Goal: Information Seeking & Learning: Find specific fact

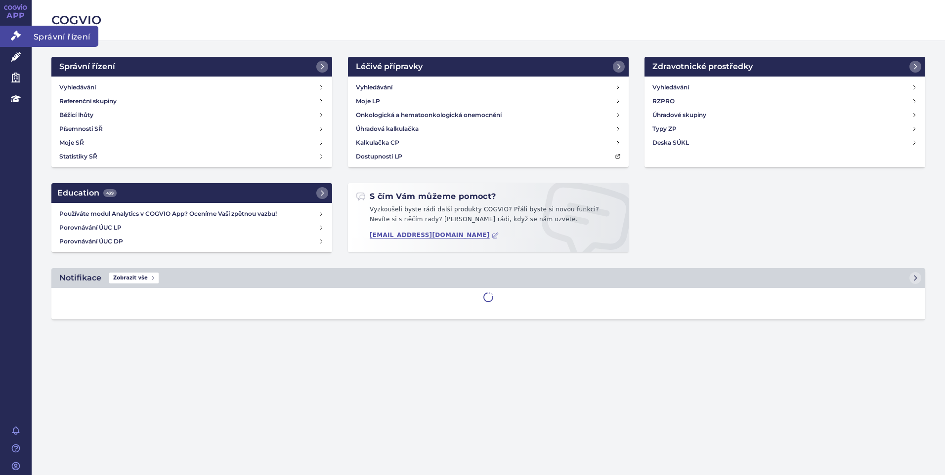
click at [18, 41] on icon at bounding box center [16, 36] width 10 height 10
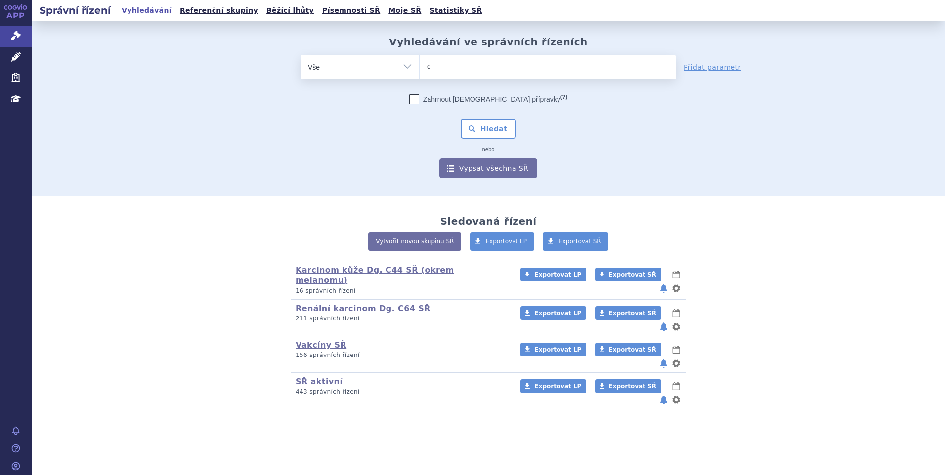
type input "qi"
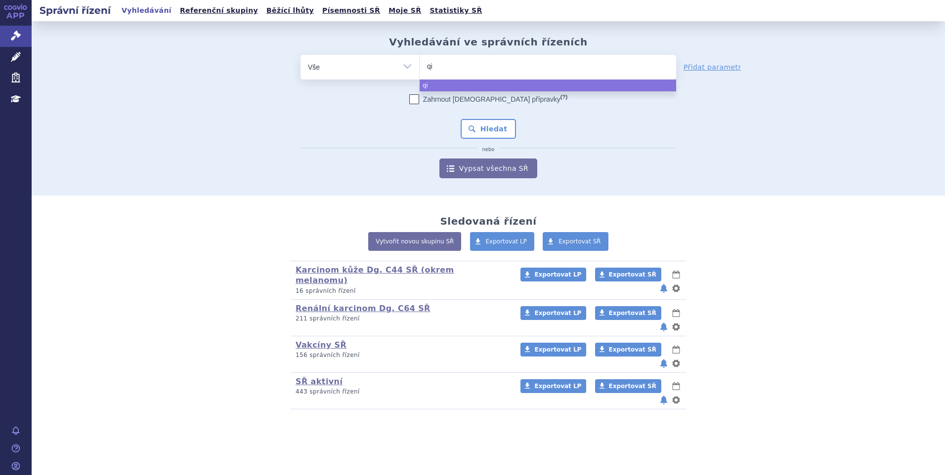
type input "qil"
type input "qi"
type input "qin"
type input "qinlo"
type input "qinlock"
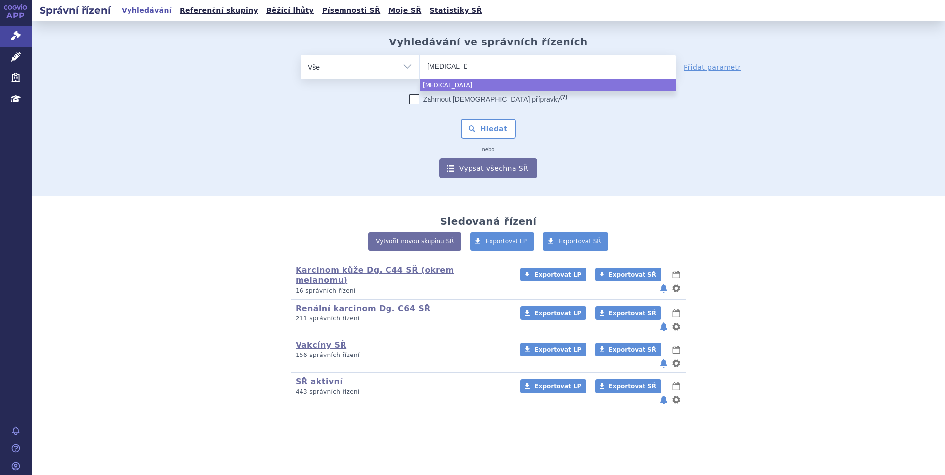
select select "qinlock"
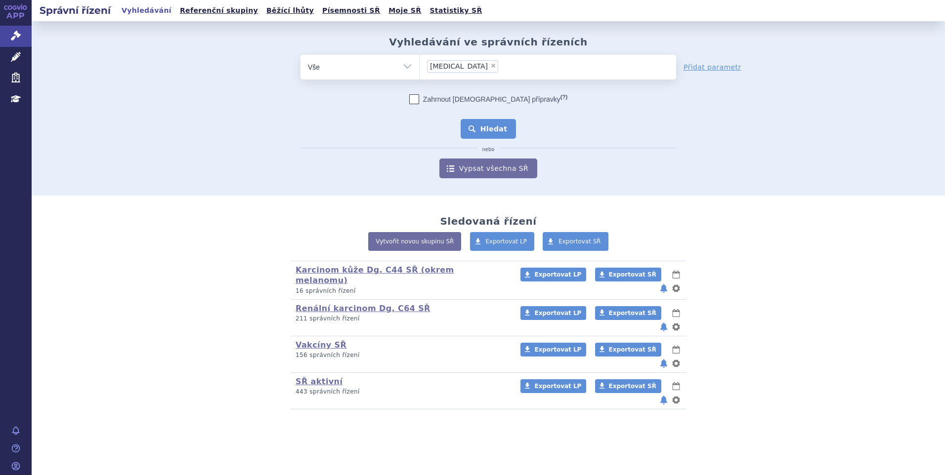
click at [482, 131] on button "Hledat" at bounding box center [488, 129] width 56 height 20
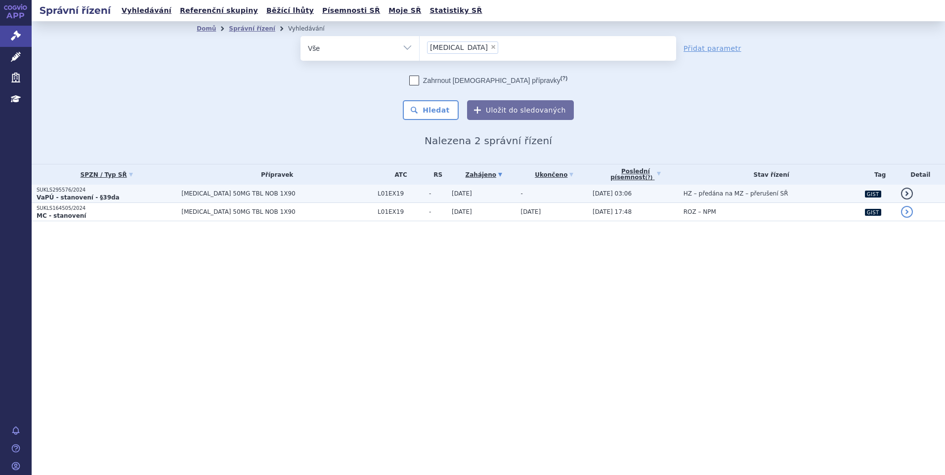
click at [211, 199] on td "[MEDICAL_DATA] 50MG TBL NOB 1X90" at bounding box center [274, 194] width 196 height 18
click at [209, 194] on span "QINLOCK 50MG TBL NOB 1X90" at bounding box center [276, 193] width 191 height 7
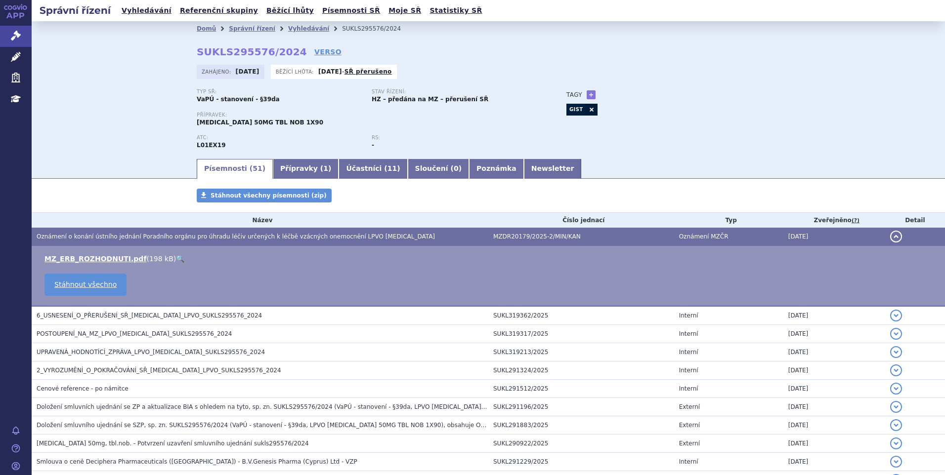
click at [176, 255] on link "🔍" at bounding box center [180, 259] width 8 height 8
